Goal: Use online tool/utility: Utilize a website feature to perform a specific function

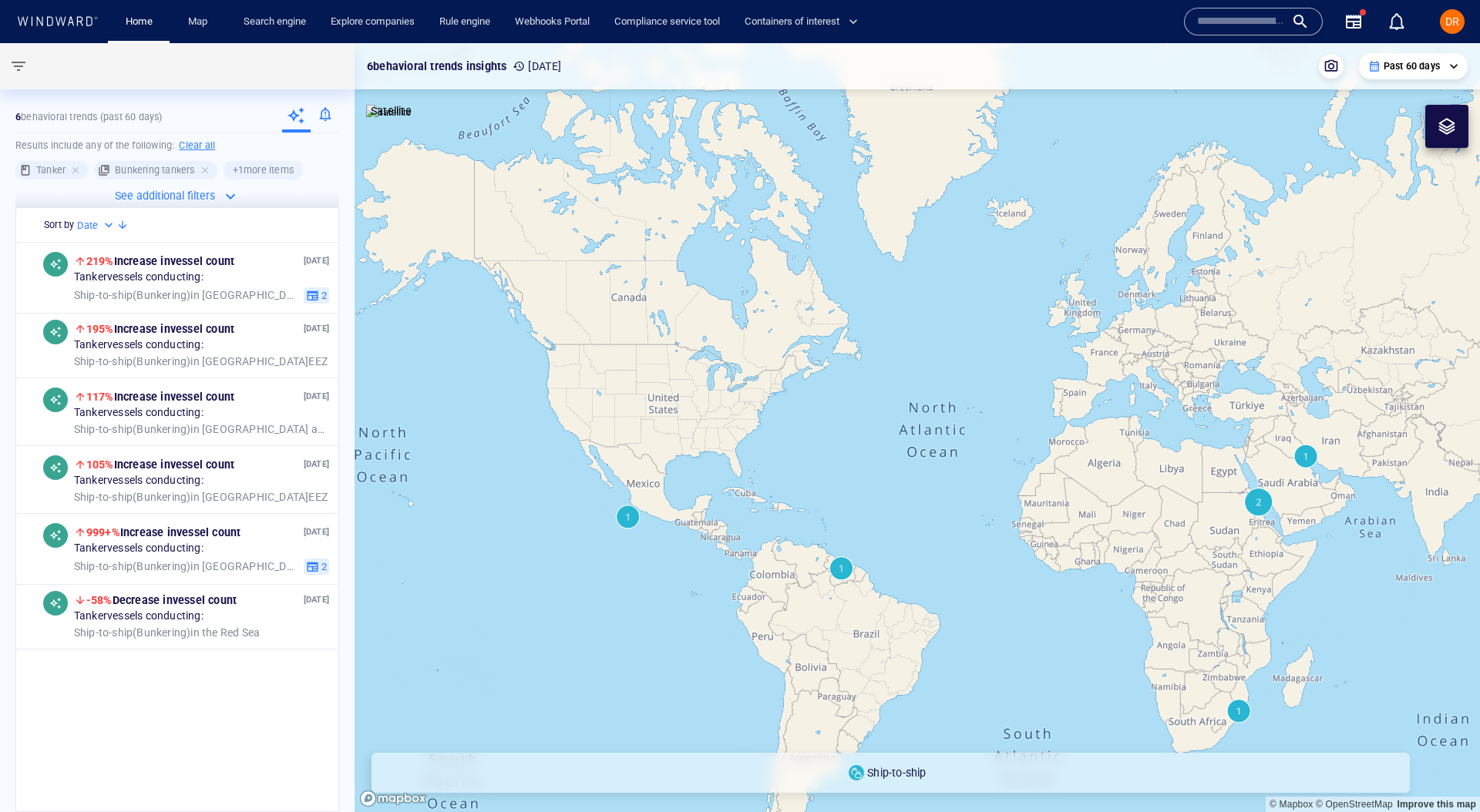
click at [1228, 26] on input "text" at bounding box center [1240, 22] width 88 height 23
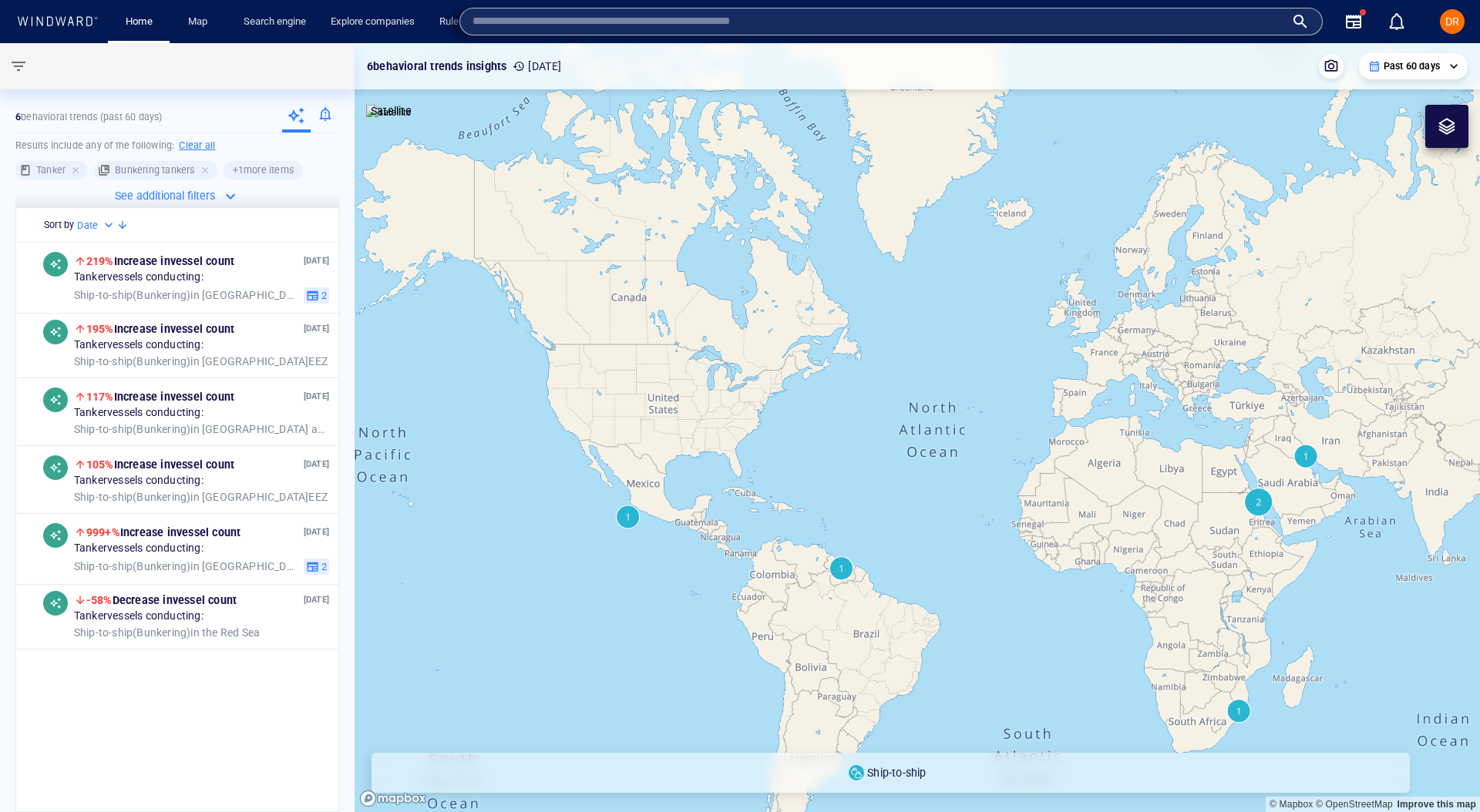
click at [1228, 26] on input "text" at bounding box center [879, 22] width 812 height 23
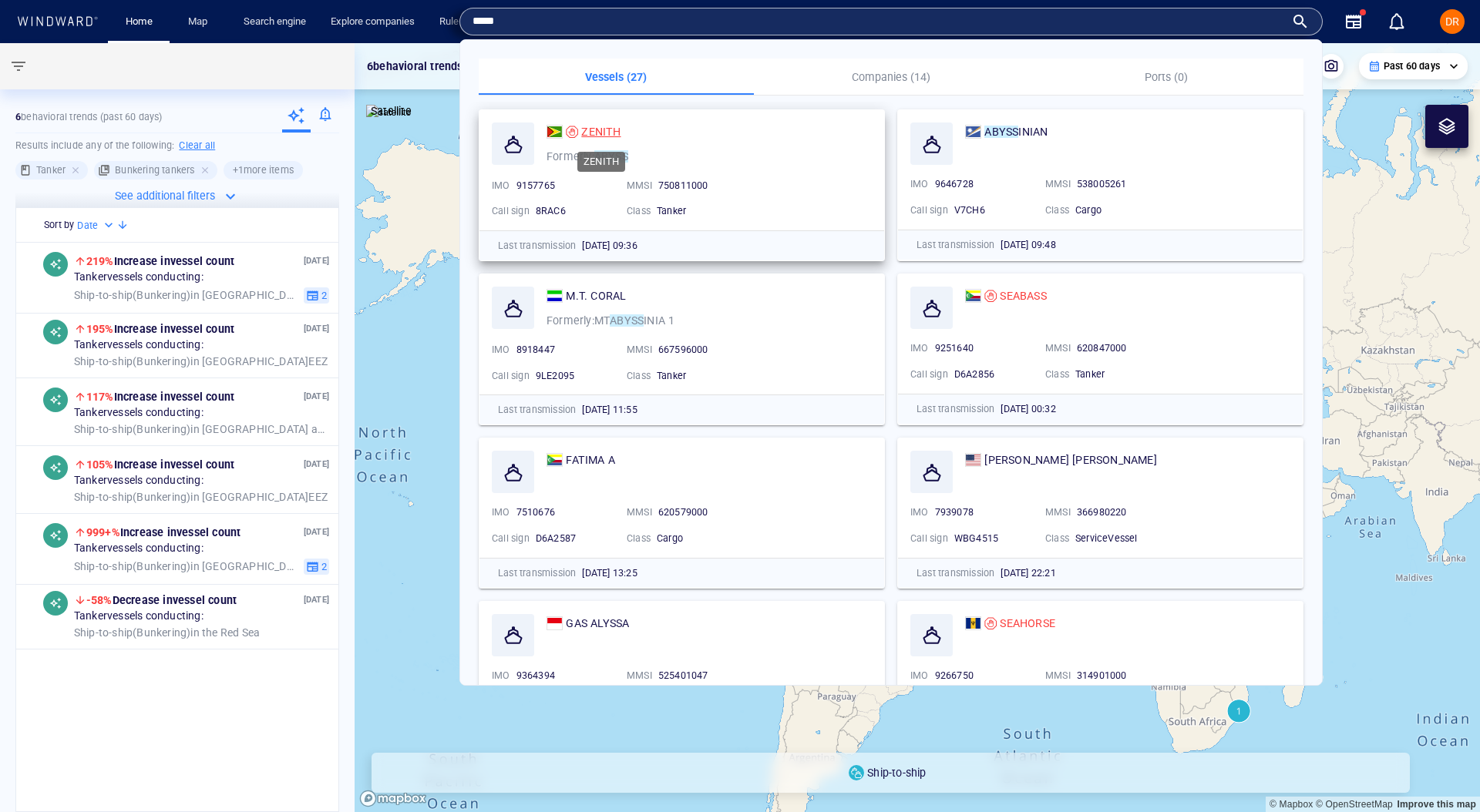
type input "*****"
click at [611, 132] on span "ZENITH" at bounding box center [601, 132] width 40 height 12
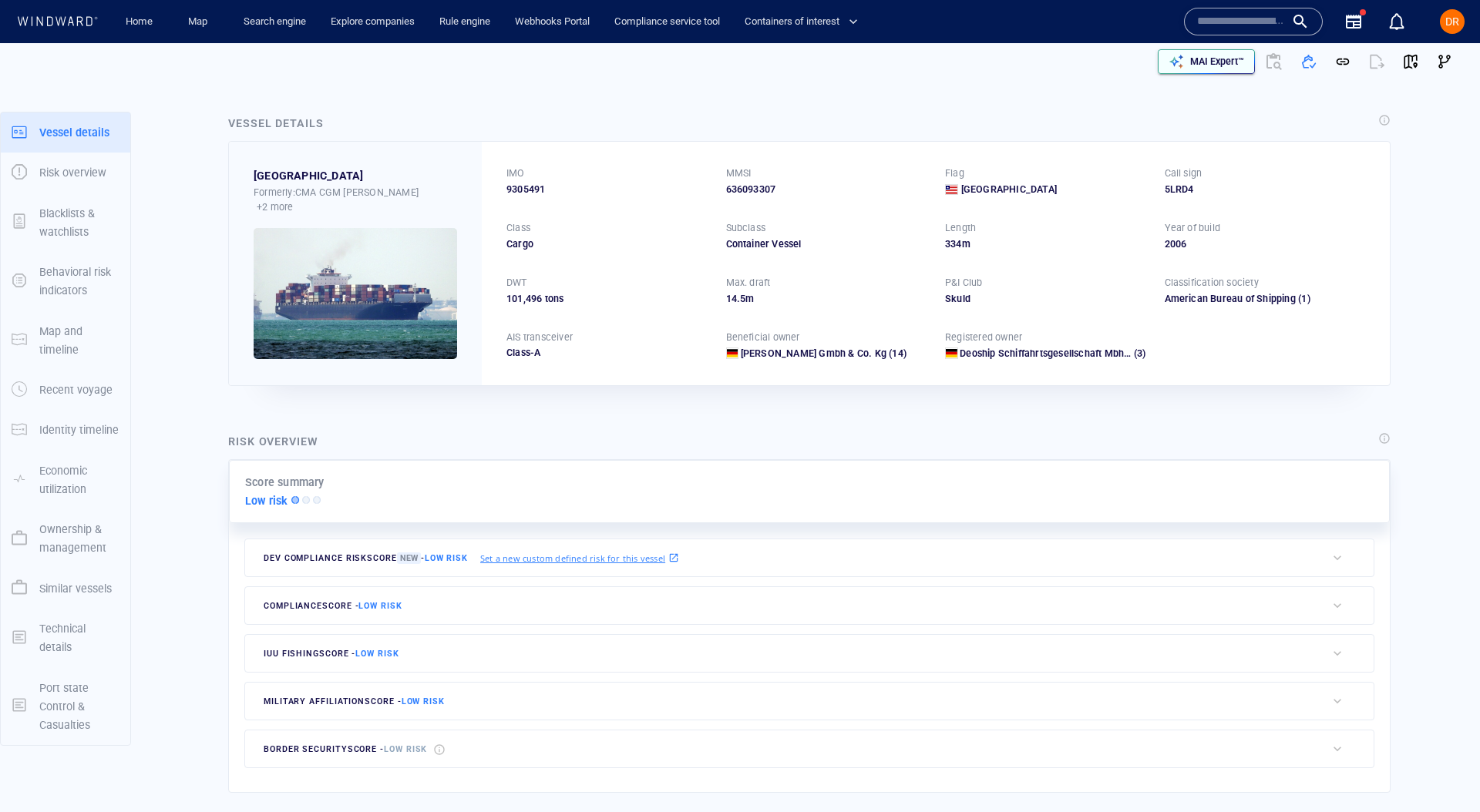
click at [1224, 61] on p "MAI Expert™" at bounding box center [1217, 62] width 54 height 14
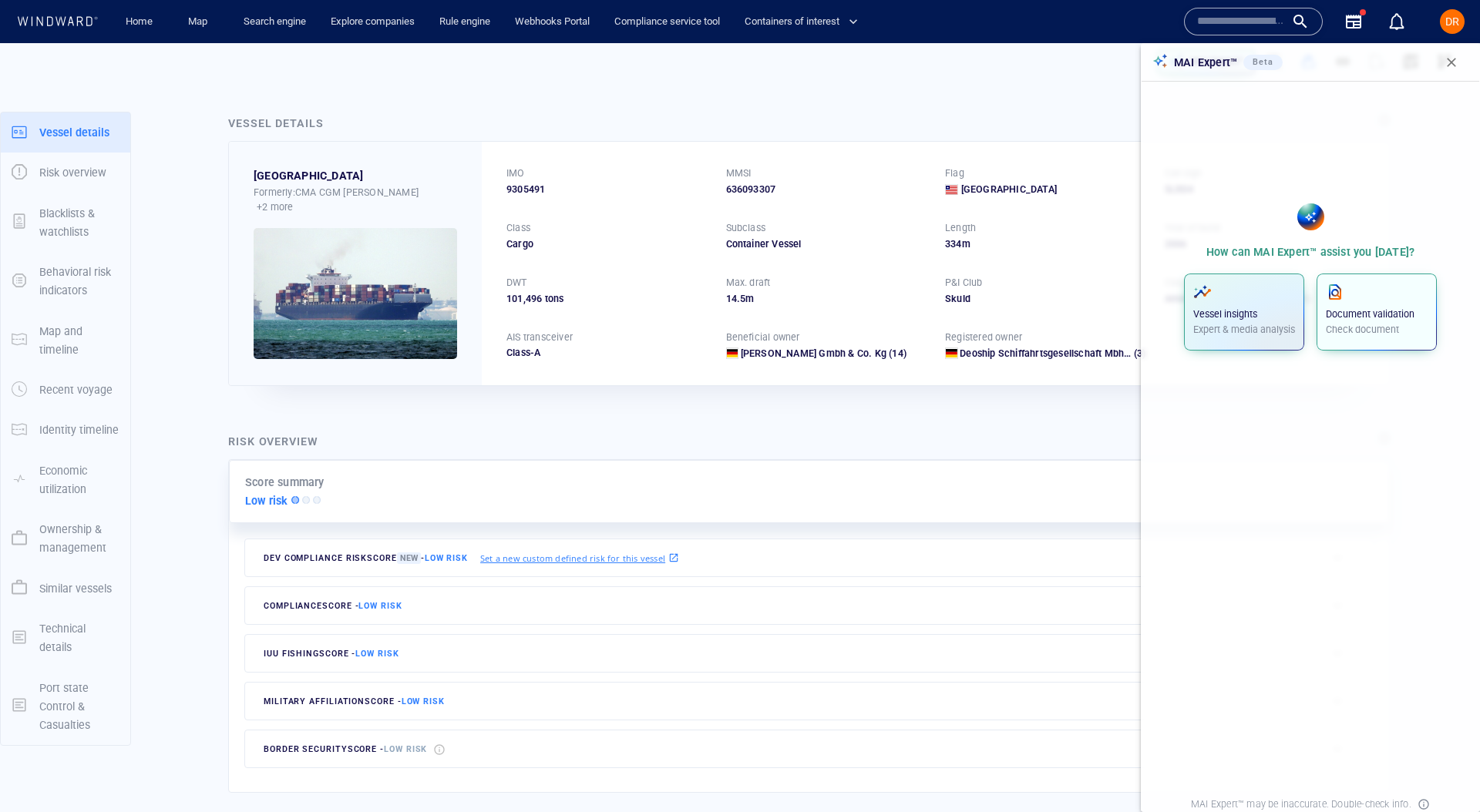
click at [1374, 297] on span "button" at bounding box center [1376, 292] width 101 height 19
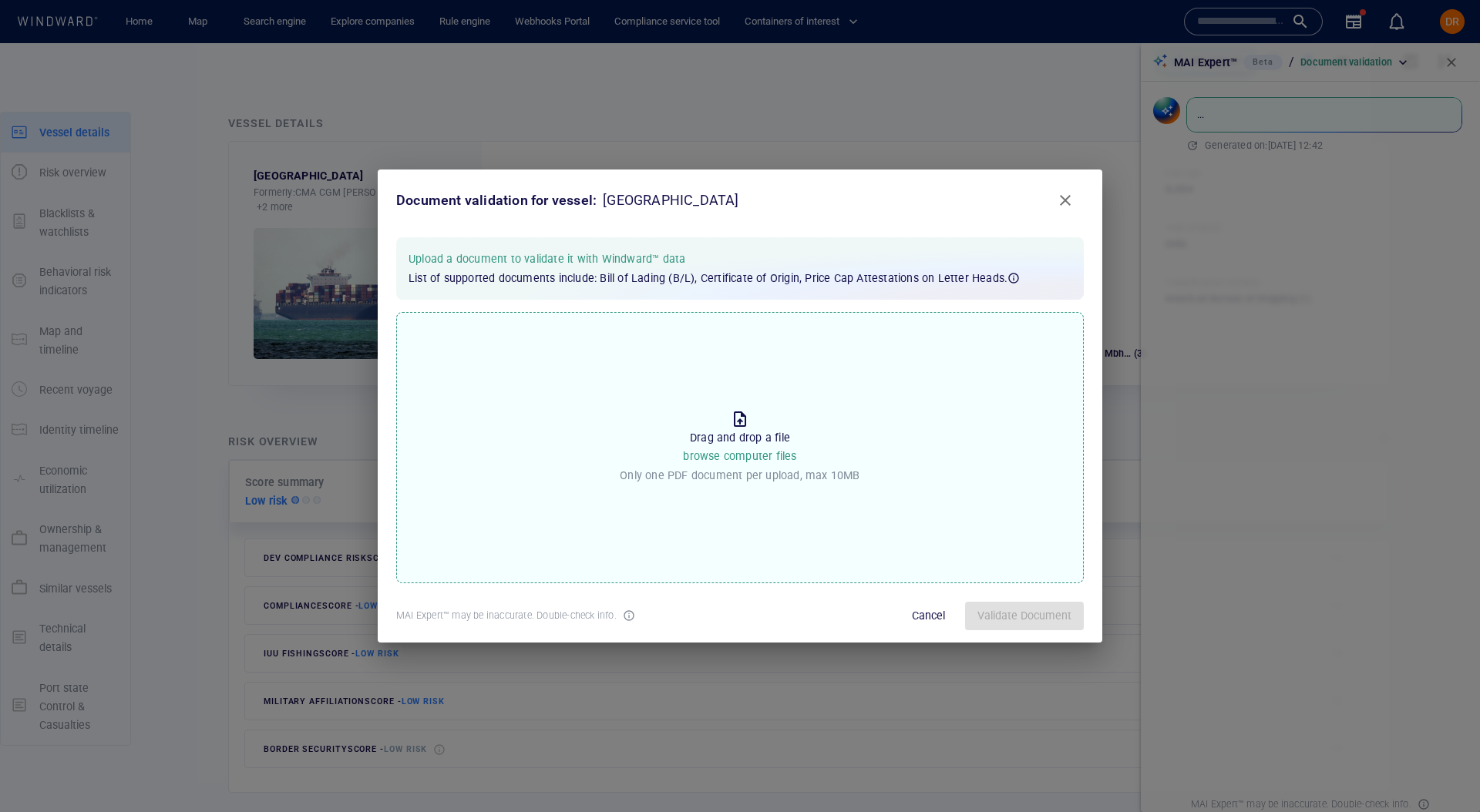
click at [748, 437] on p "Drag and drop a file browse computer files" at bounding box center [740, 448] width 114 height 38
click at [0, 0] on input "Drop the file to proceed Drag and drop a file browse computer files Only one PD…" at bounding box center [0, 0] width 0 height 0
click at [1022, 619] on span "Validate Document" at bounding box center [1024, 616] width 94 height 19
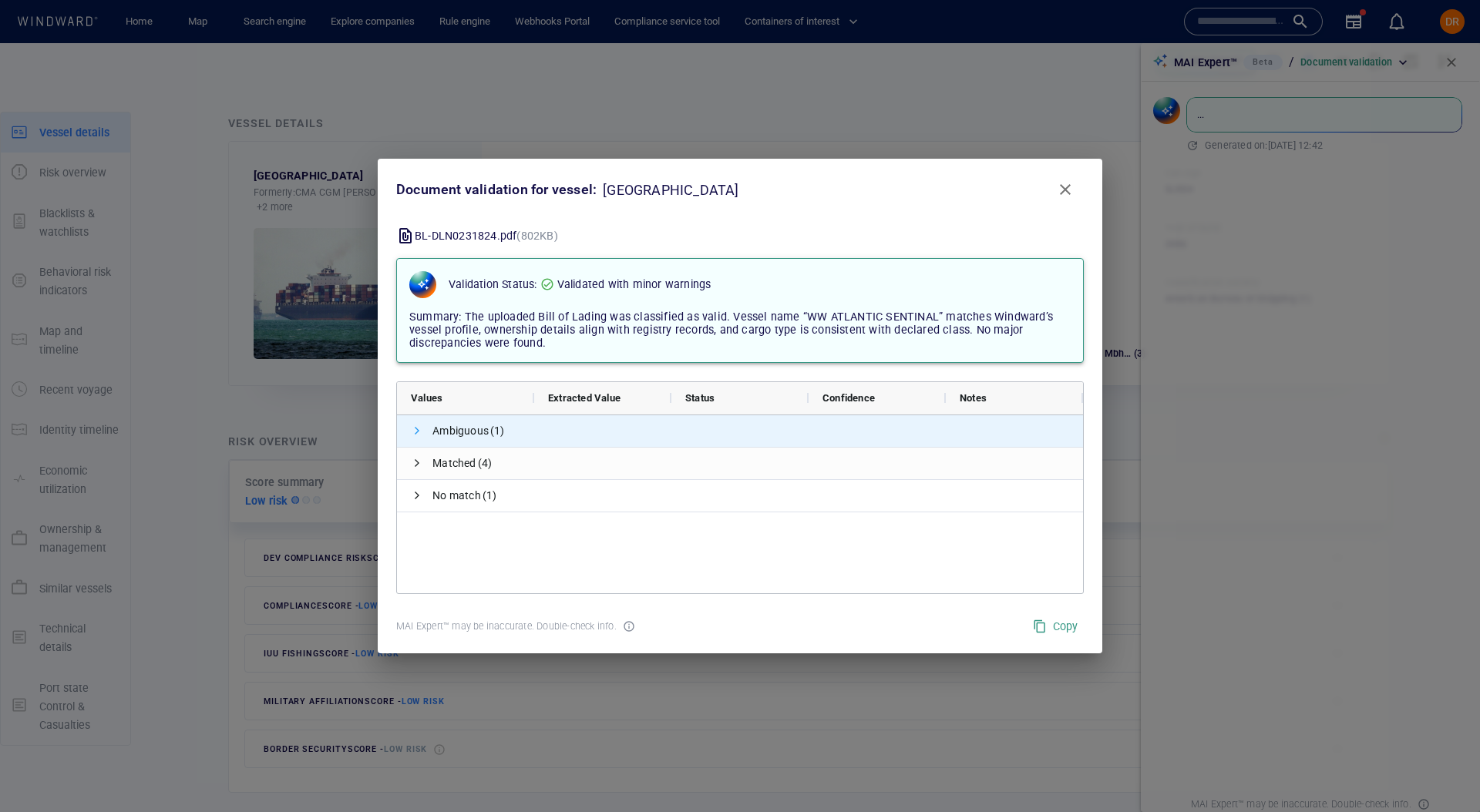
click at [417, 432] on span at bounding box center [417, 431] width 12 height 12
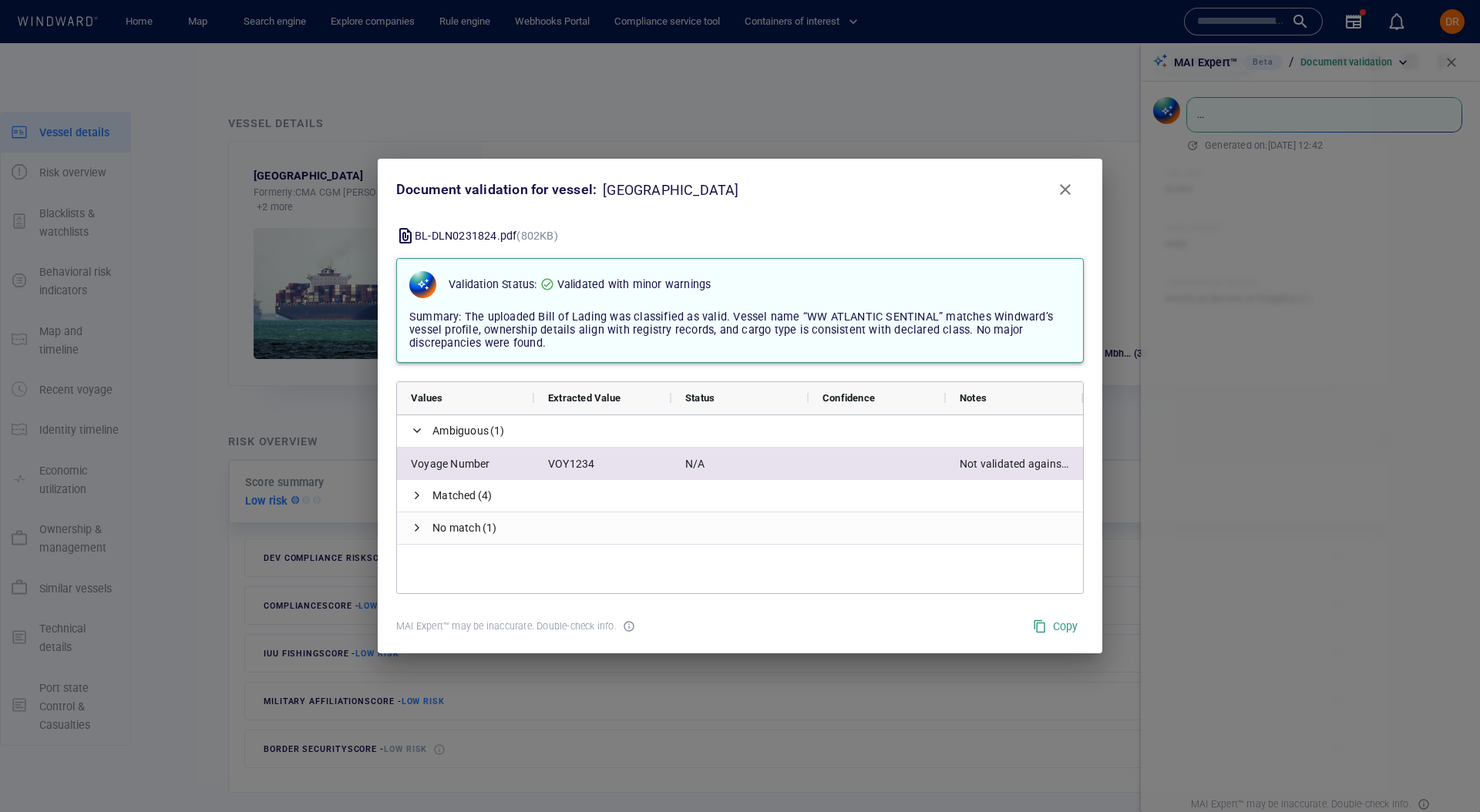
click at [984, 468] on div "Not validated against WW" at bounding box center [1014, 463] width 137 height 31
click at [988, 465] on div "Not validated against WW" at bounding box center [1014, 463] width 137 height 31
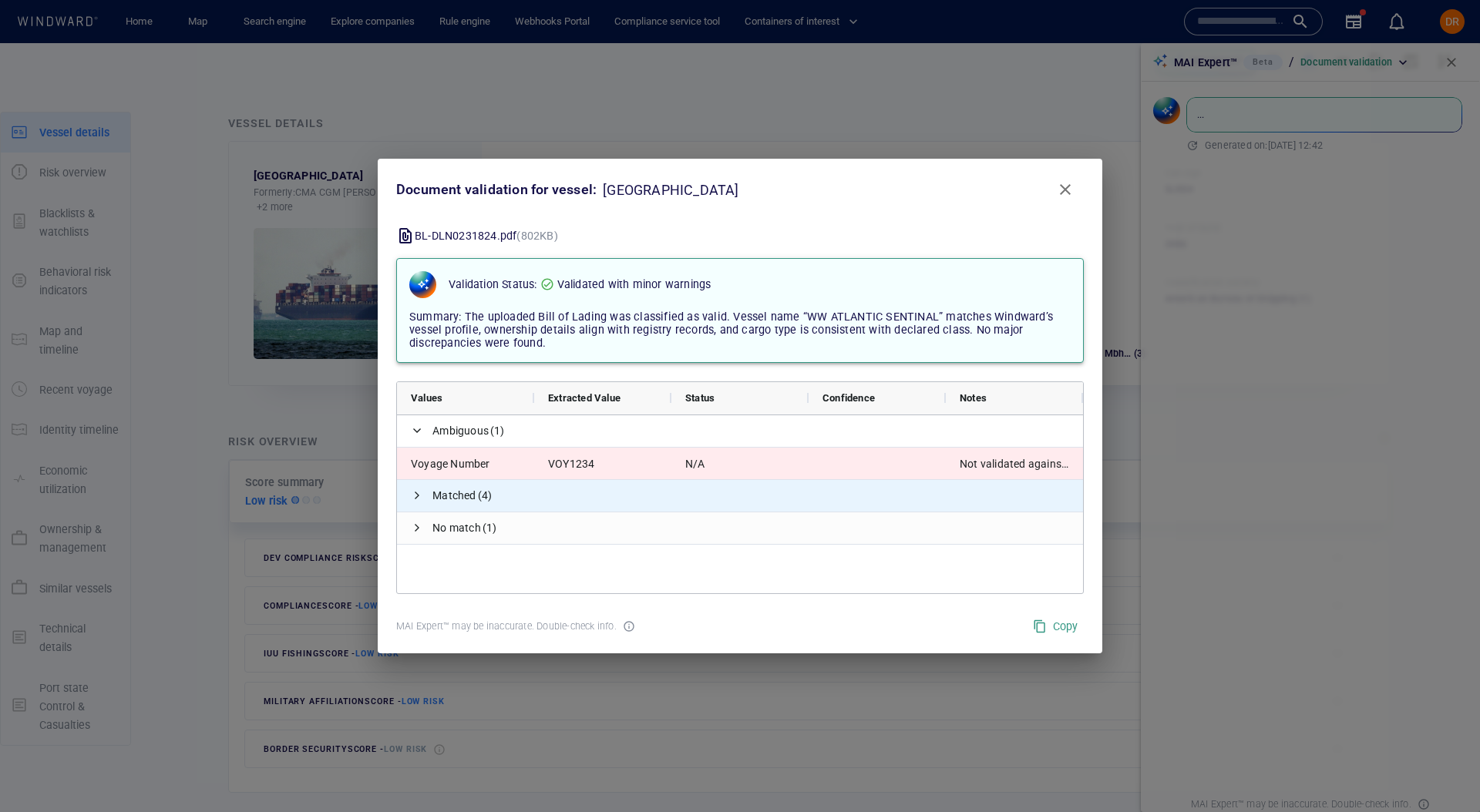
click at [976, 481] on span "Matched (4)" at bounding box center [740, 495] width 686 height 31
click at [420, 494] on span at bounding box center [417, 495] width 12 height 12
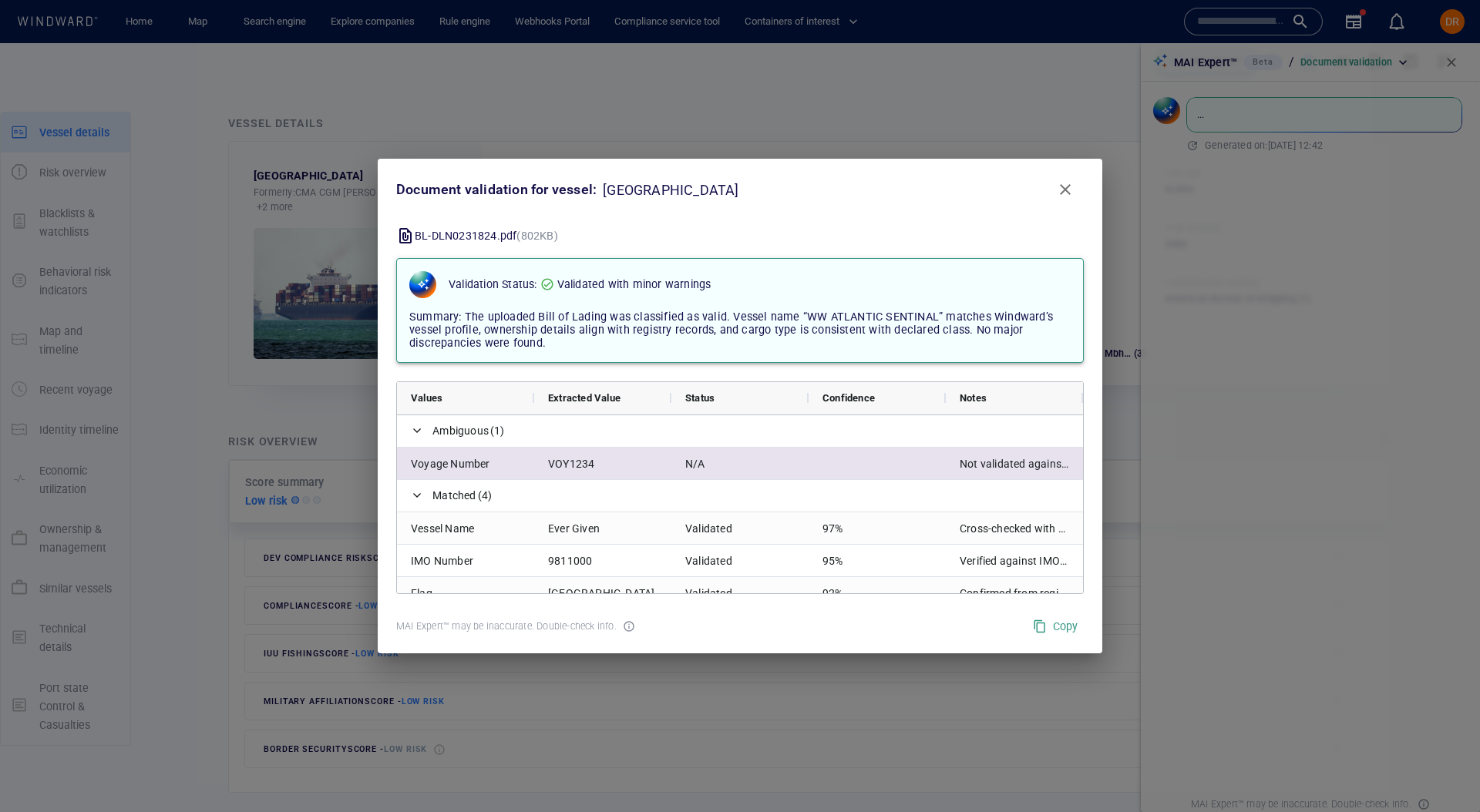
click at [1073, 469] on div "Not validated against WW" at bounding box center [1014, 463] width 137 height 31
click at [1023, 469] on div "Not validated against WW" at bounding box center [1014, 463] width 137 height 31
click at [1025, 469] on div "Not validated against WW" at bounding box center [1014, 463] width 137 height 31
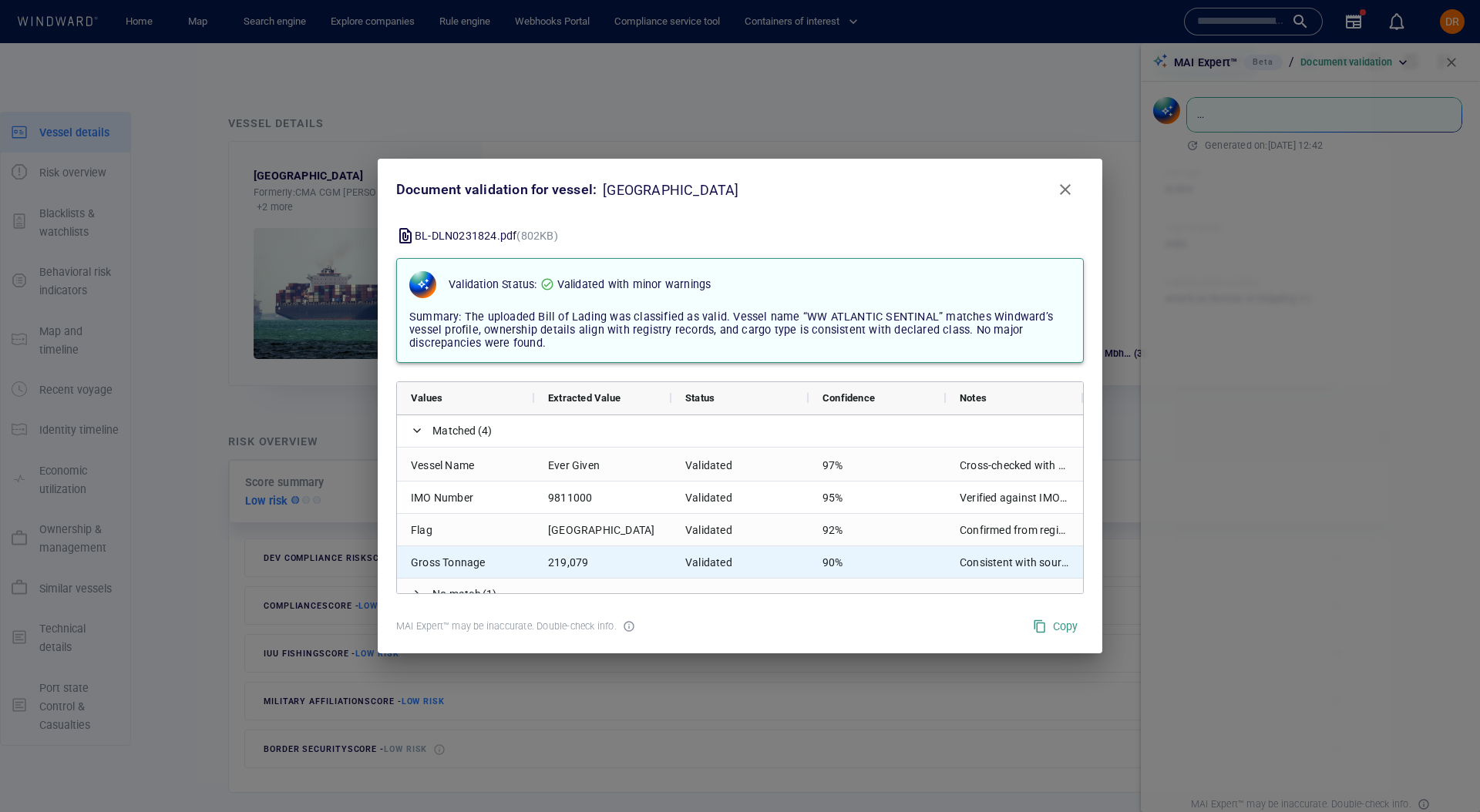
scroll to position [80, 0]
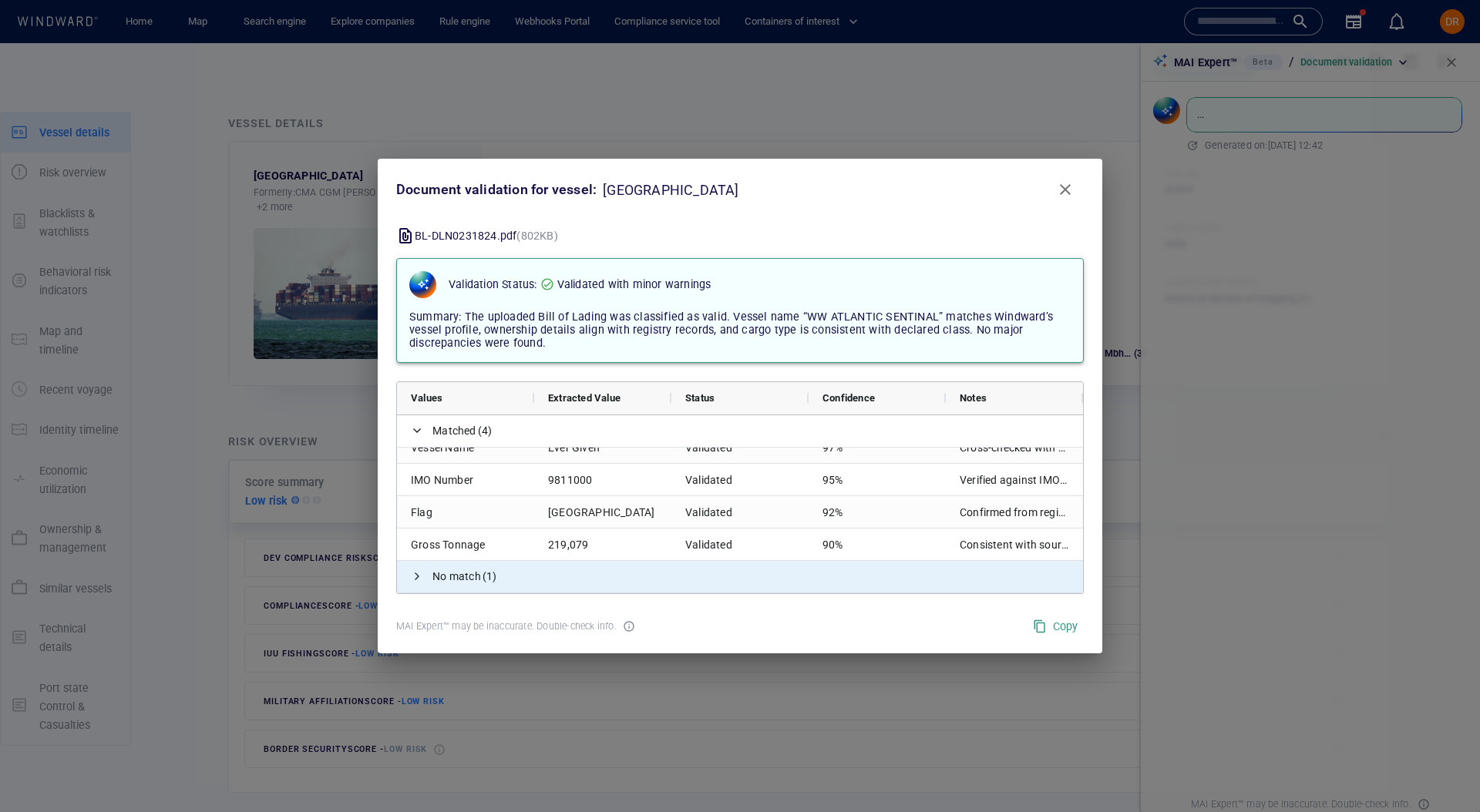
click at [425, 570] on span "No match (1)" at bounding box center [740, 576] width 686 height 31
click at [420, 572] on span at bounding box center [417, 575] width 12 height 12
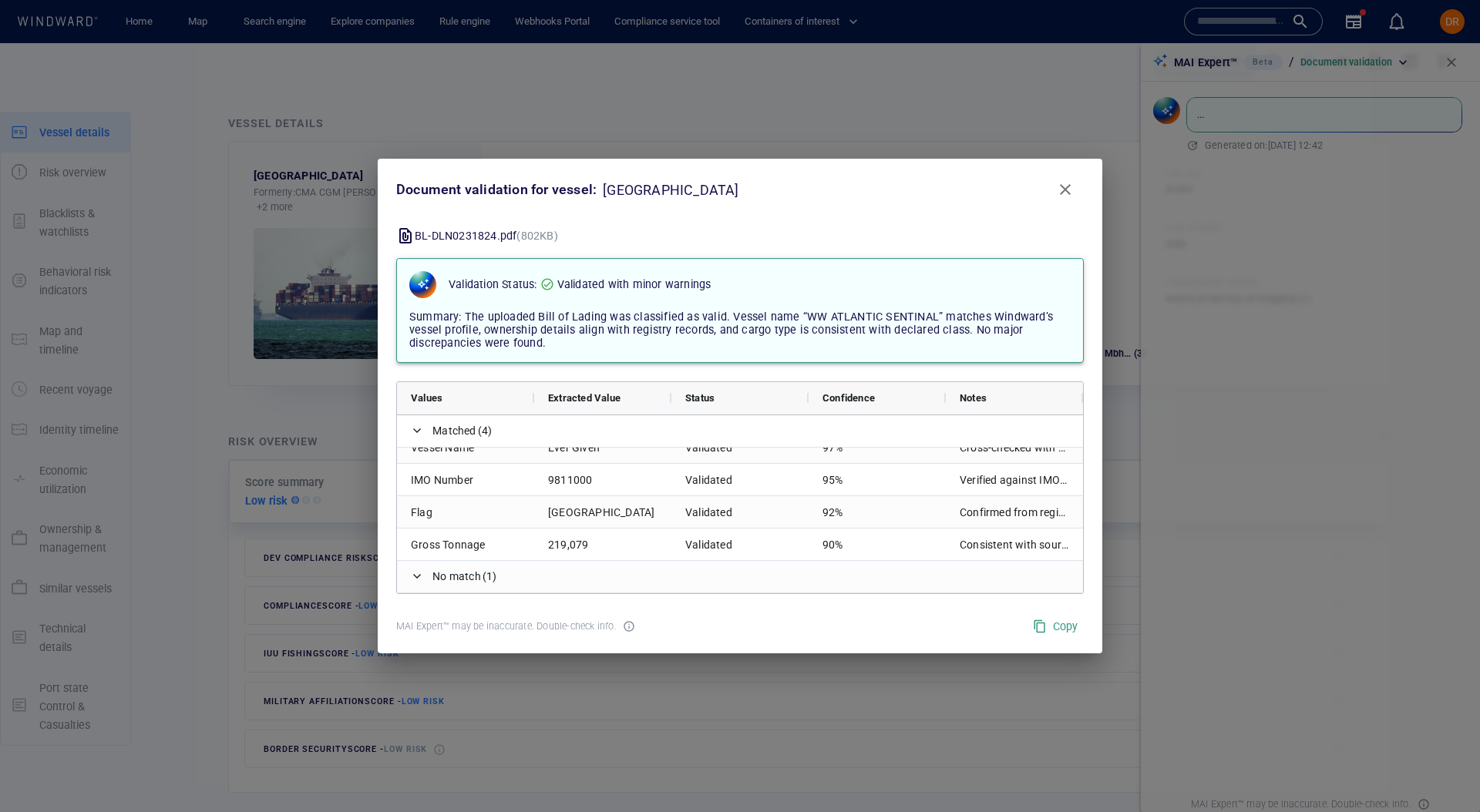
scroll to position [114, 0]
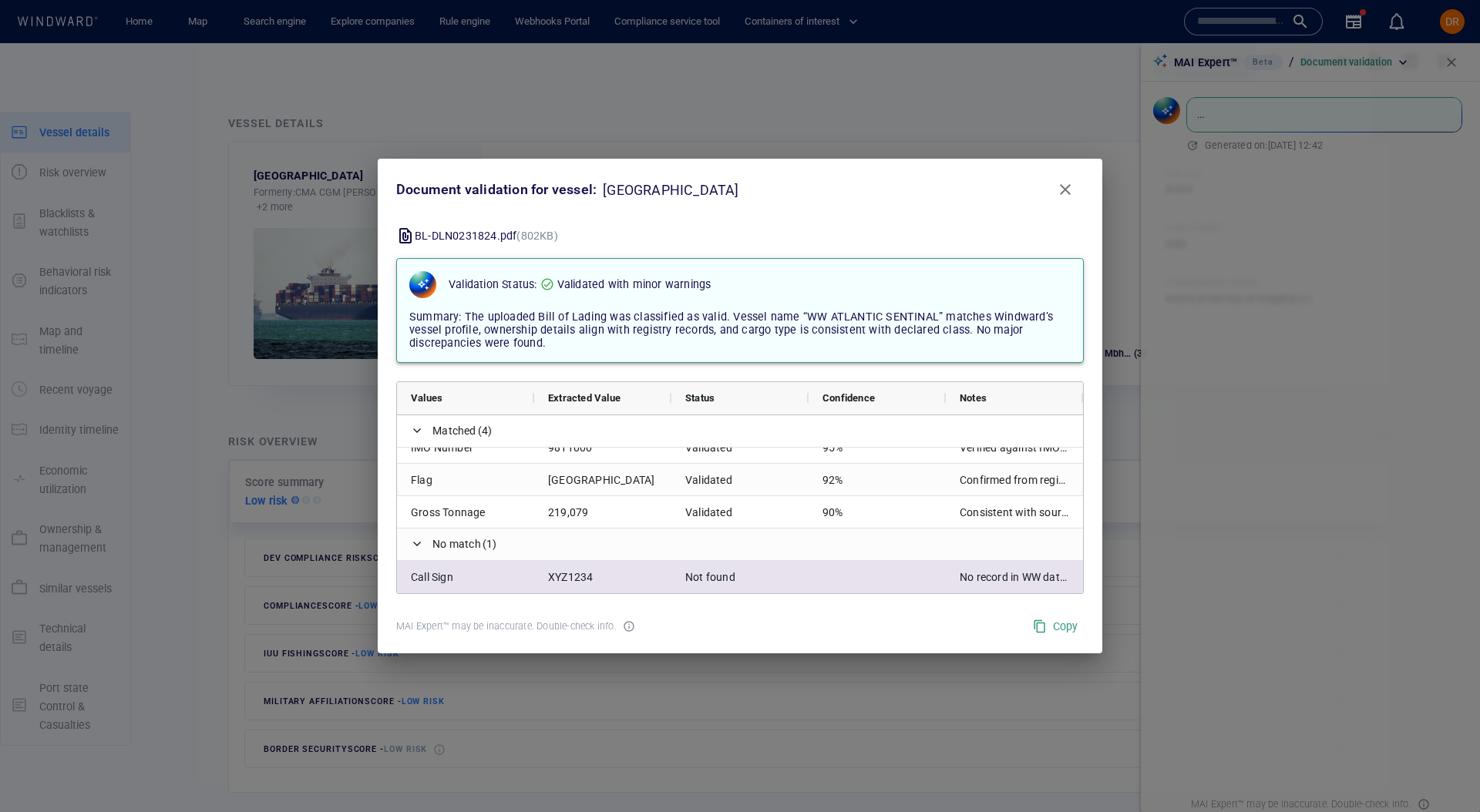
click at [1021, 570] on div "No record in WW database" at bounding box center [1014, 576] width 137 height 31
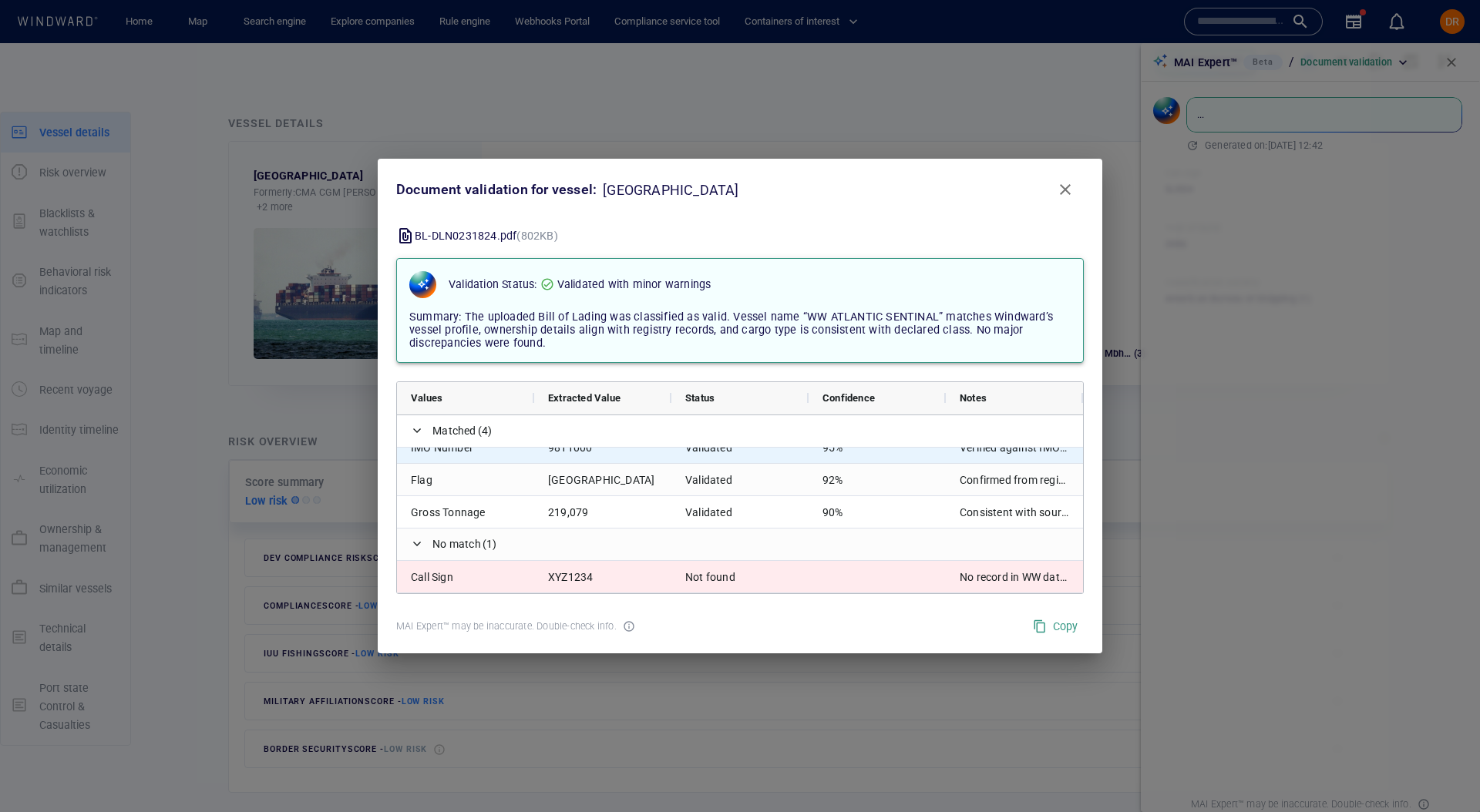
scroll to position [0, 0]
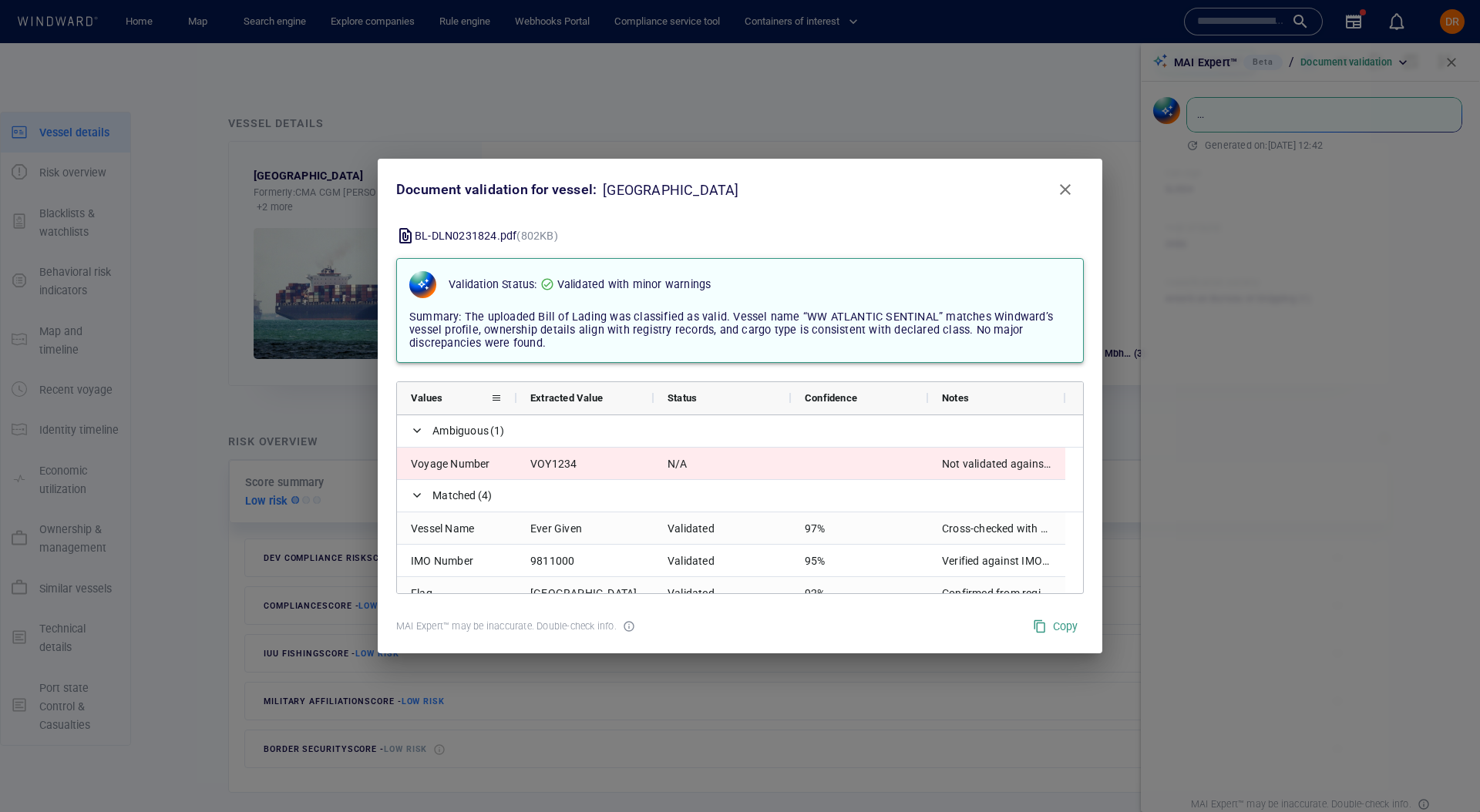
drag, startPoint x: 532, startPoint y: 399, endPoint x: 516, endPoint y: 398, distance: 16.0
click at [516, 398] on div at bounding box center [516, 398] width 7 height 32
drag, startPoint x: 930, startPoint y: 400, endPoint x: 862, endPoint y: 400, distance: 68.0
drag, startPoint x: 927, startPoint y: 397, endPoint x: 990, endPoint y: 409, distance: 64.1
click at [993, 409] on div at bounding box center [996, 398] width 7 height 32
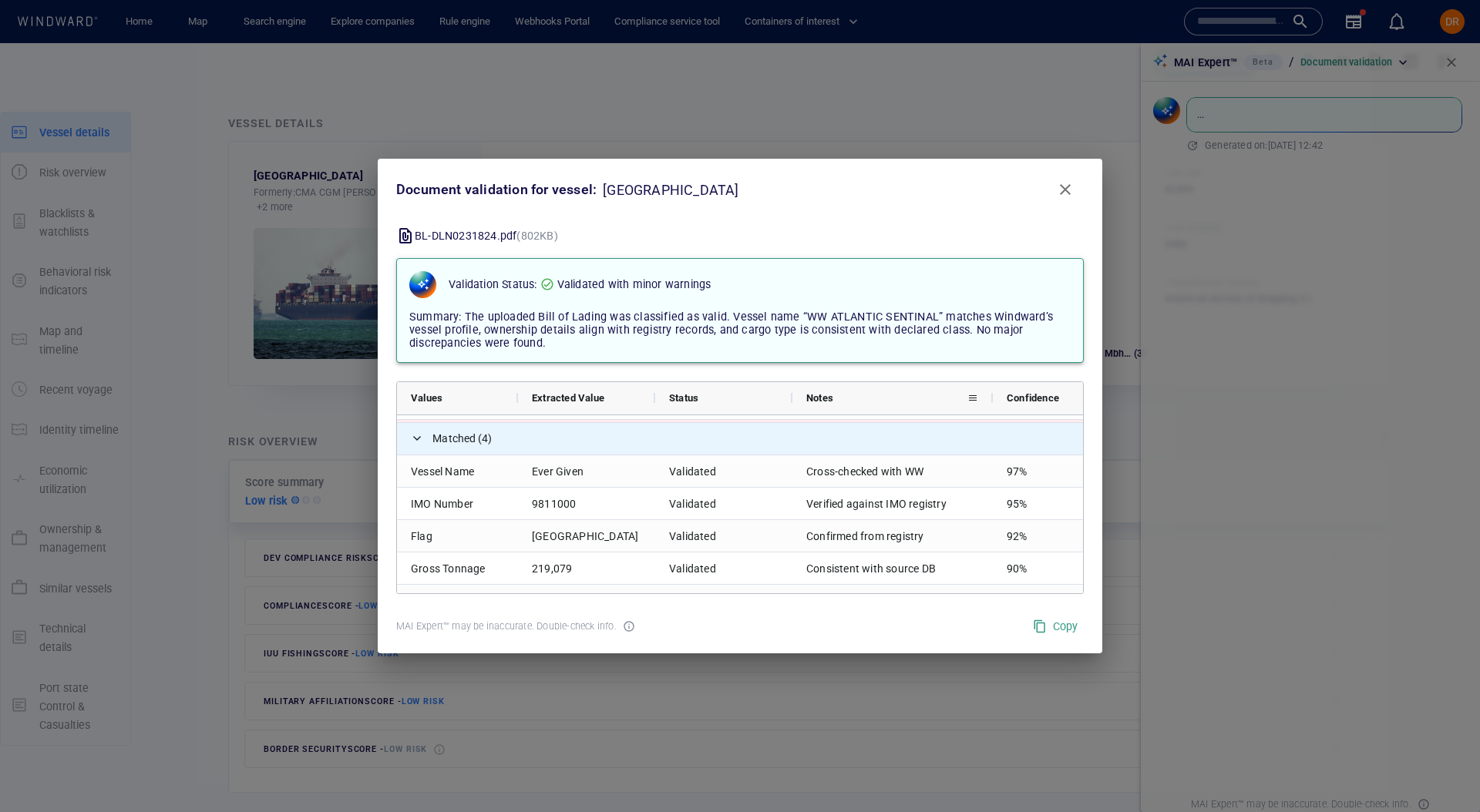
scroll to position [62, 0]
click at [418, 433] on span at bounding box center [417, 433] width 12 height 12
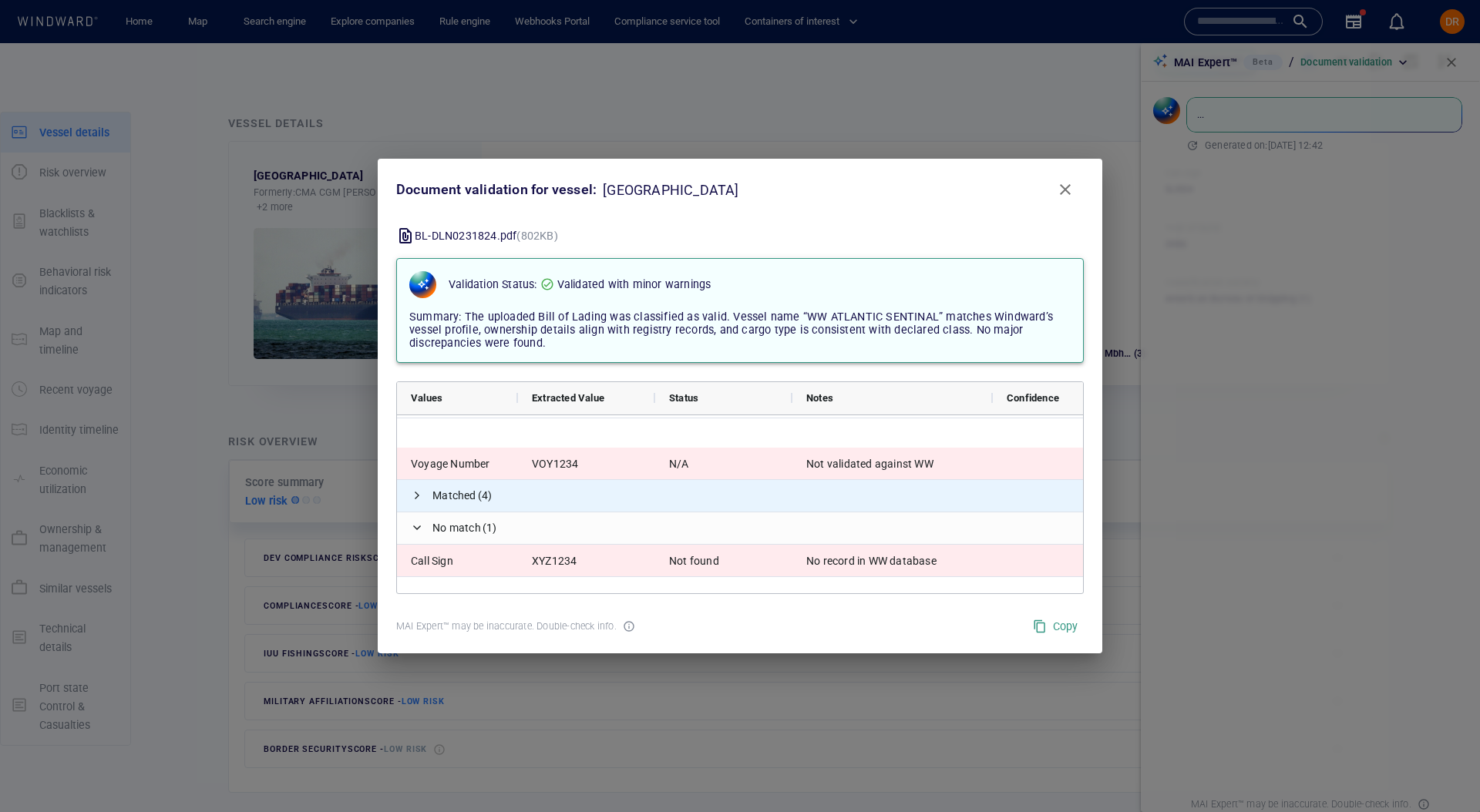
scroll to position [0, 0]
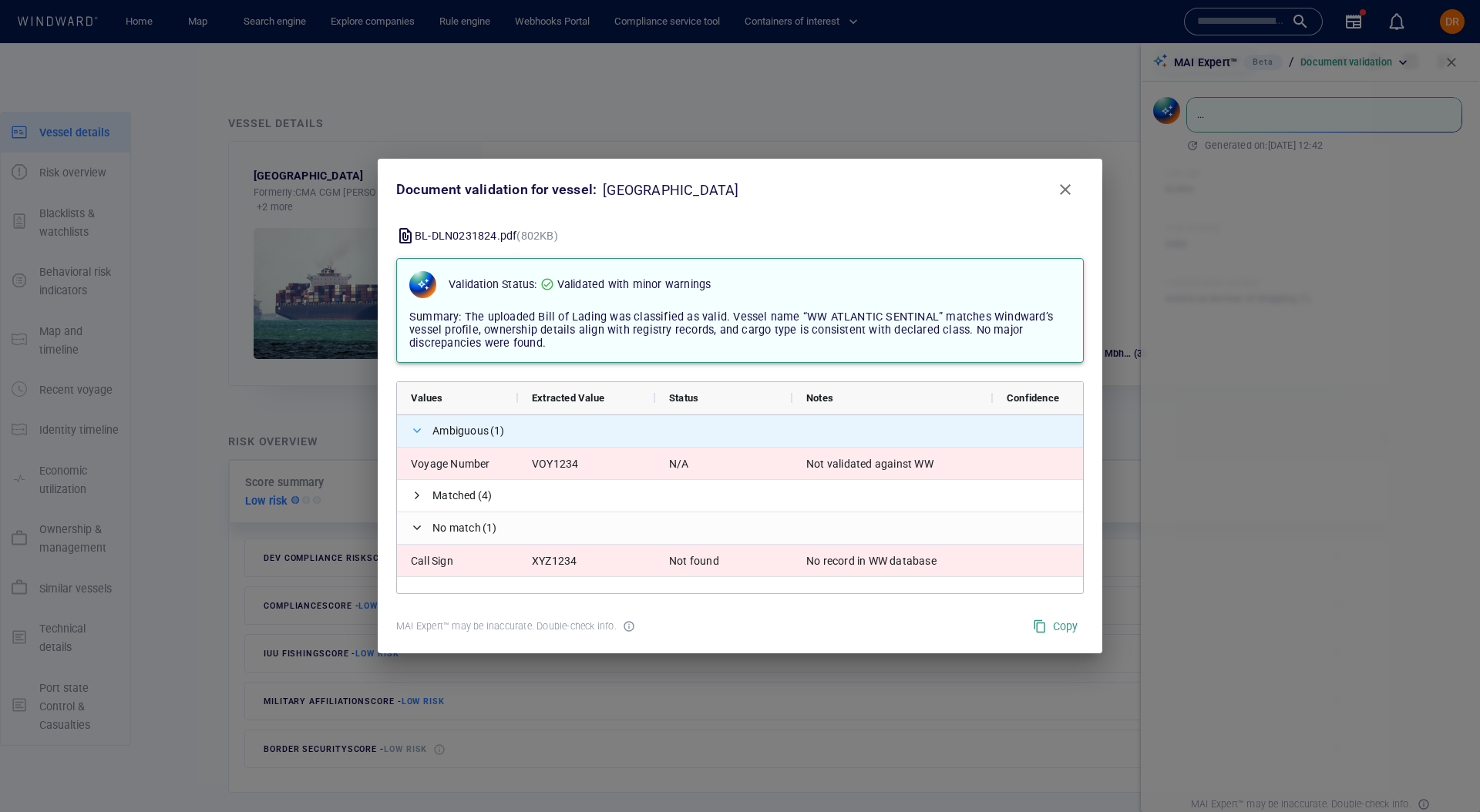
click at [417, 429] on span at bounding box center [417, 431] width 12 height 12
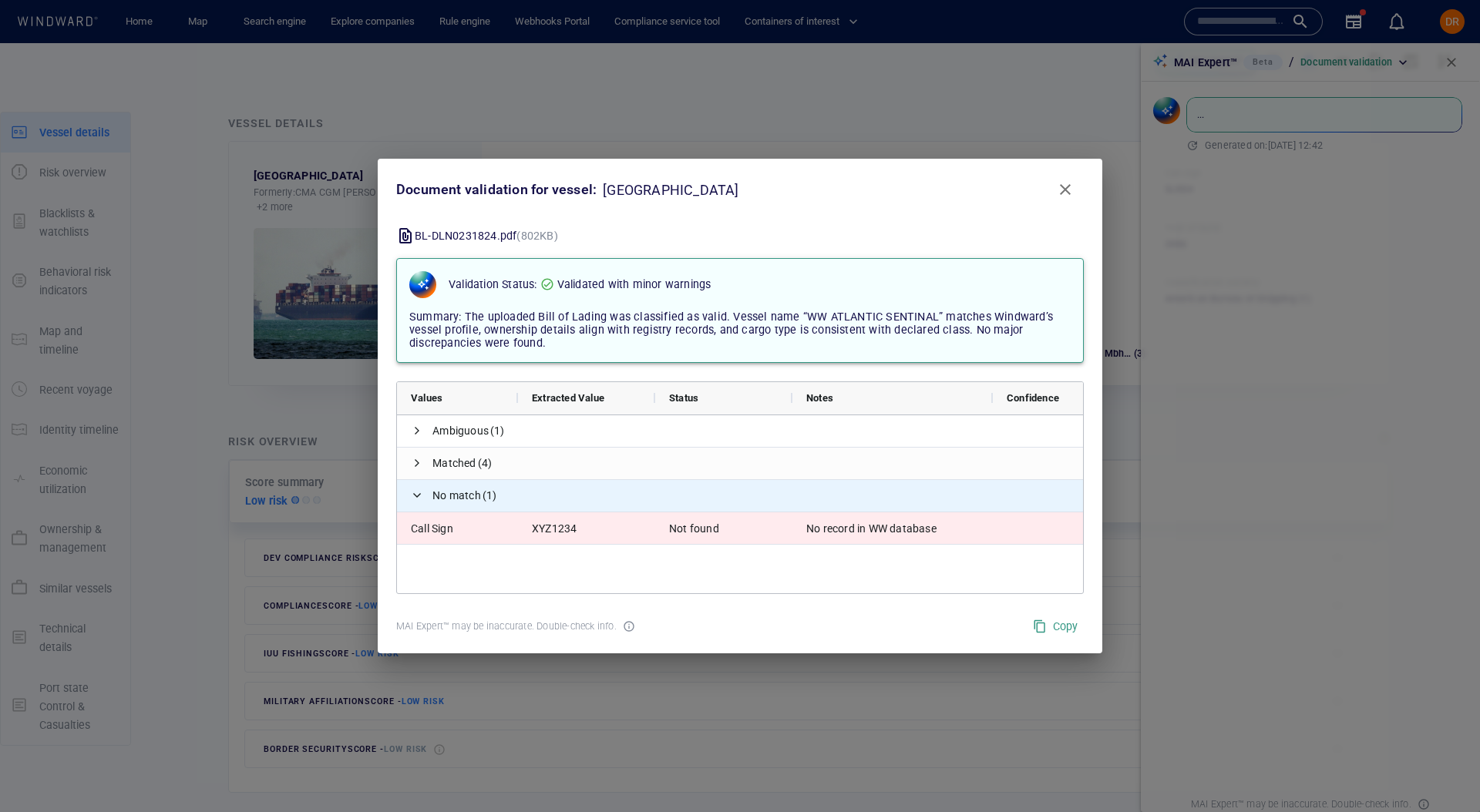
click at [415, 502] on span at bounding box center [417, 495] width 12 height 31
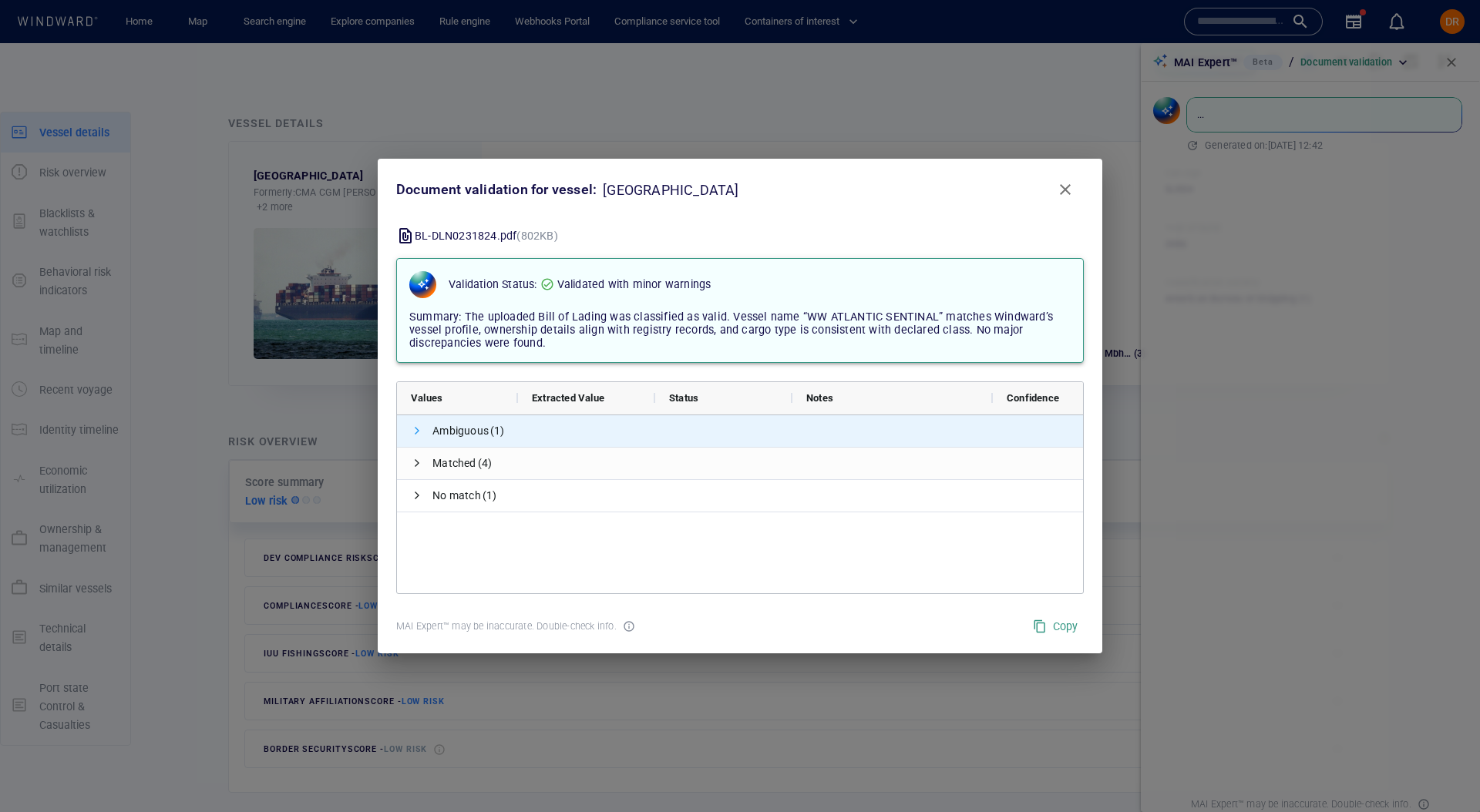
click at [416, 425] on span at bounding box center [417, 431] width 12 height 12
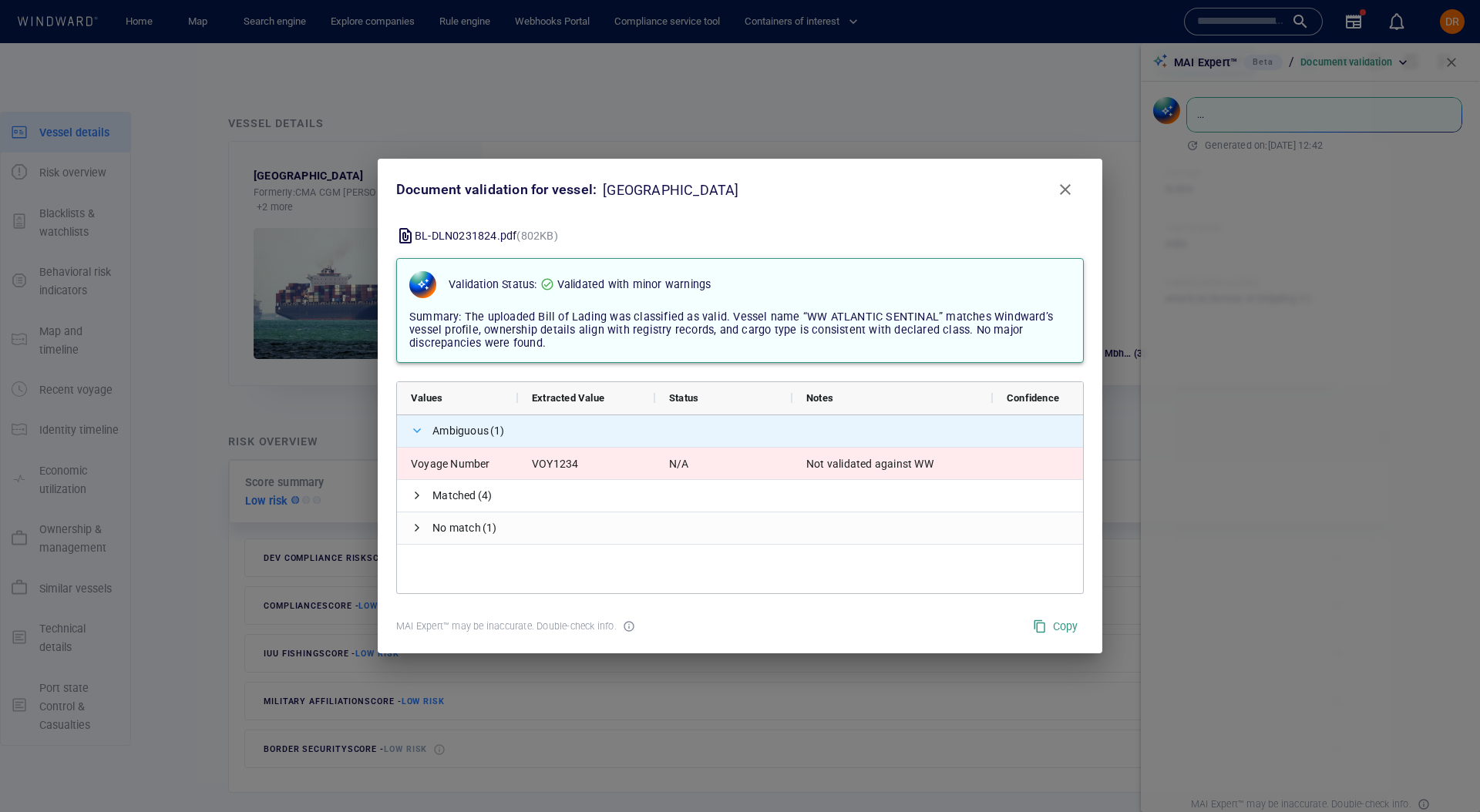
click at [416, 425] on span at bounding box center [417, 431] width 12 height 12
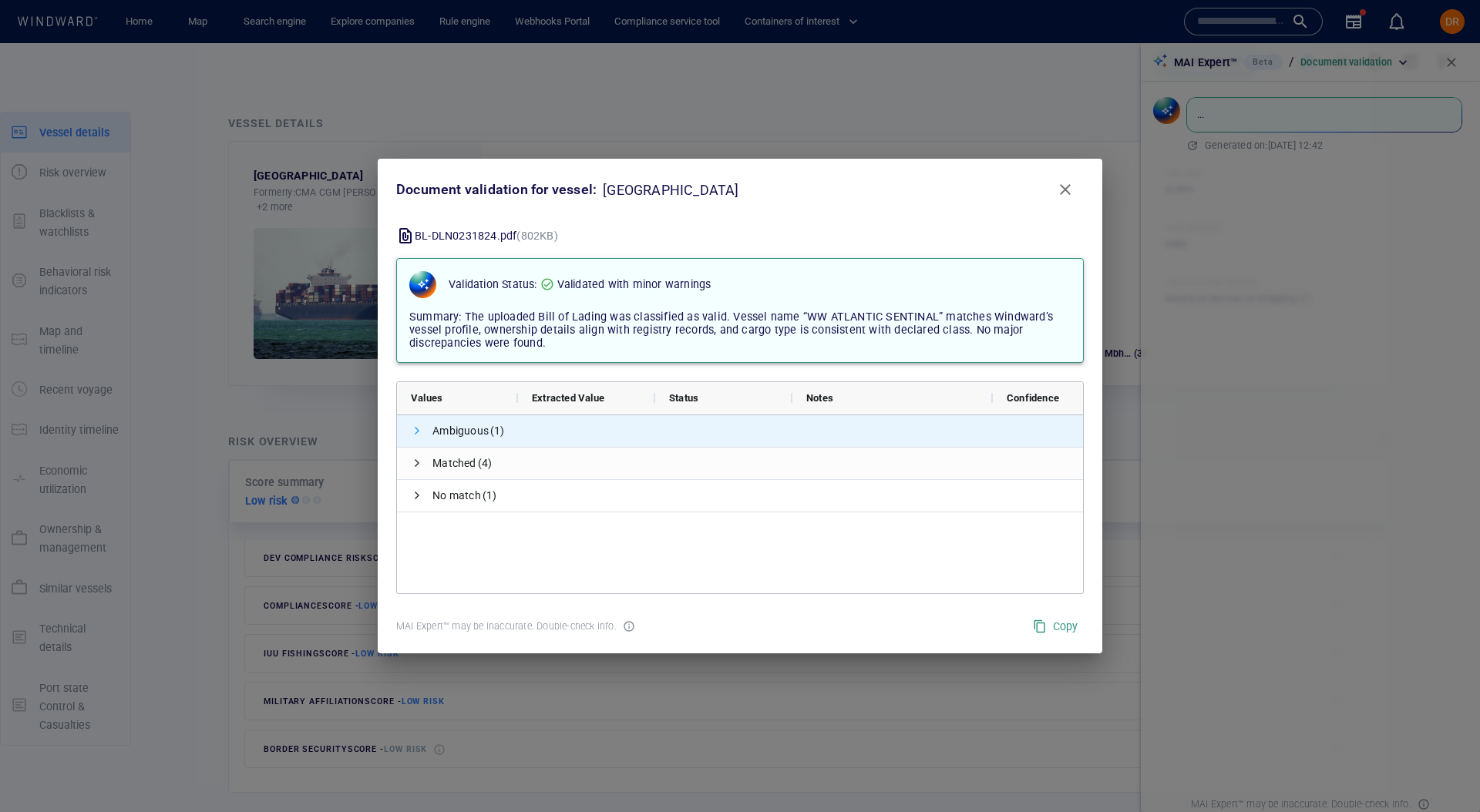
click at [417, 429] on span at bounding box center [417, 431] width 12 height 12
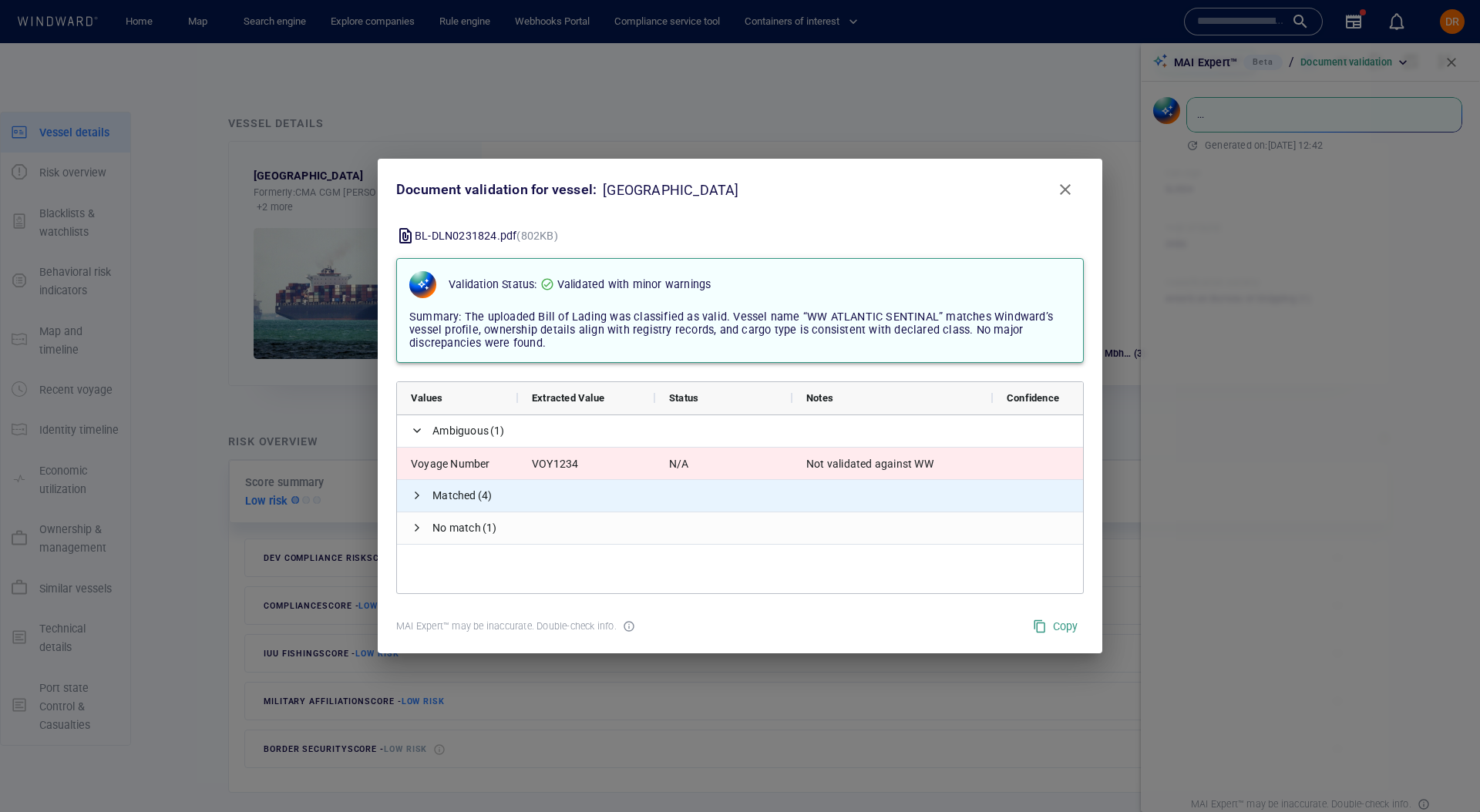
click at [439, 491] on span "Matched" at bounding box center [455, 495] width 44 height 31
click at [416, 493] on span at bounding box center [417, 495] width 12 height 12
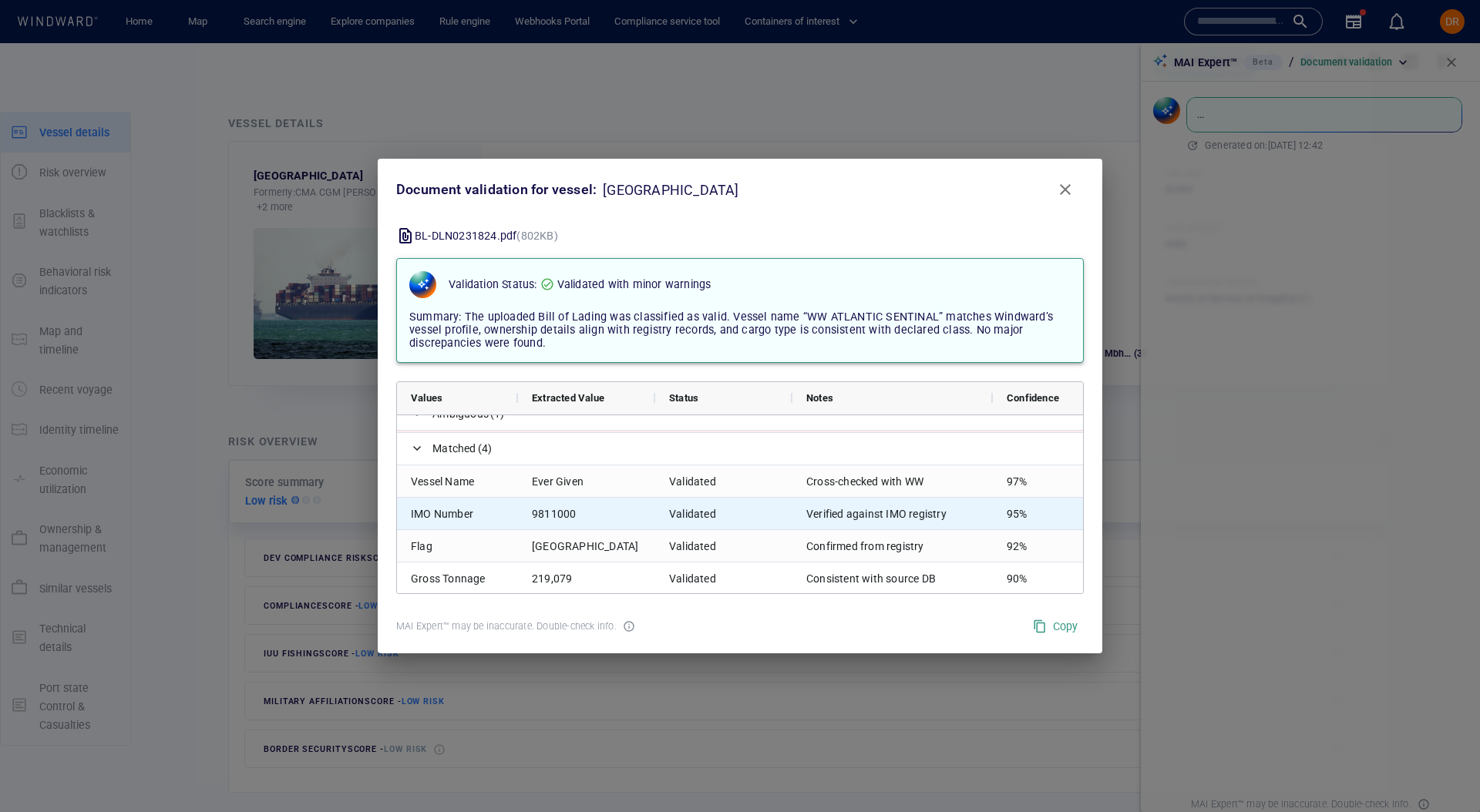
scroll to position [80, 0]
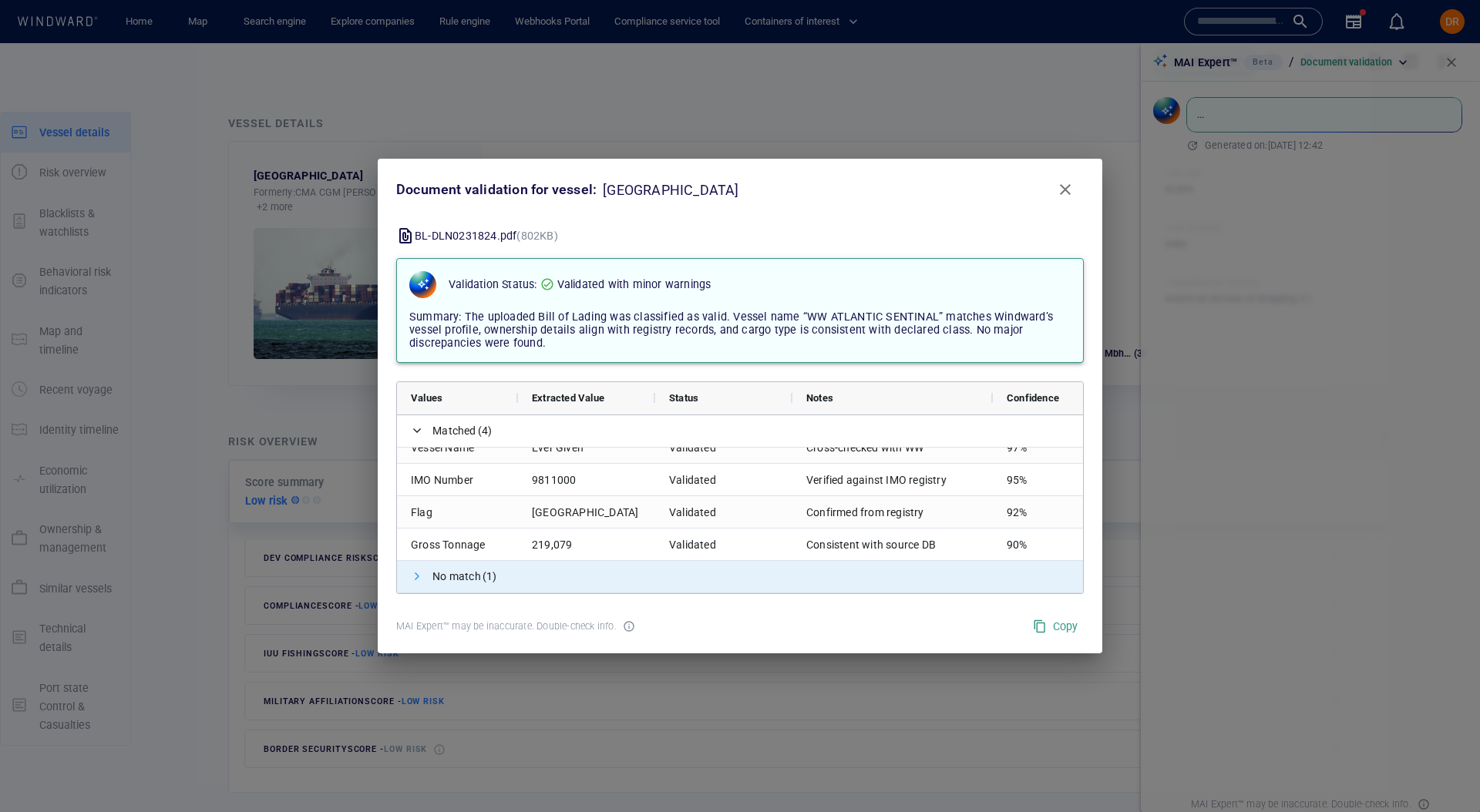
click at [416, 580] on span at bounding box center [417, 575] width 12 height 12
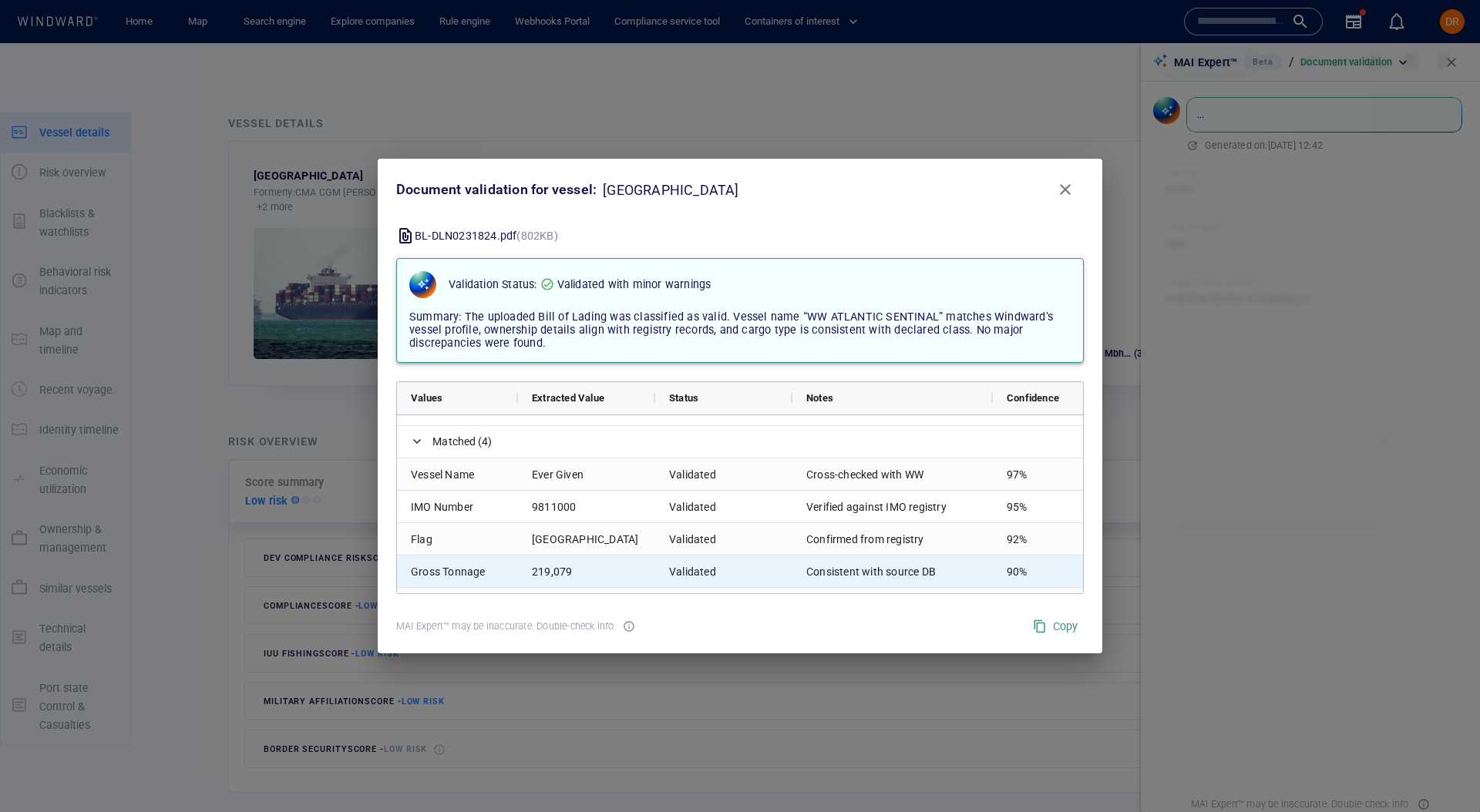
scroll to position [0, 0]
